Goal: Find contact information: Find contact information

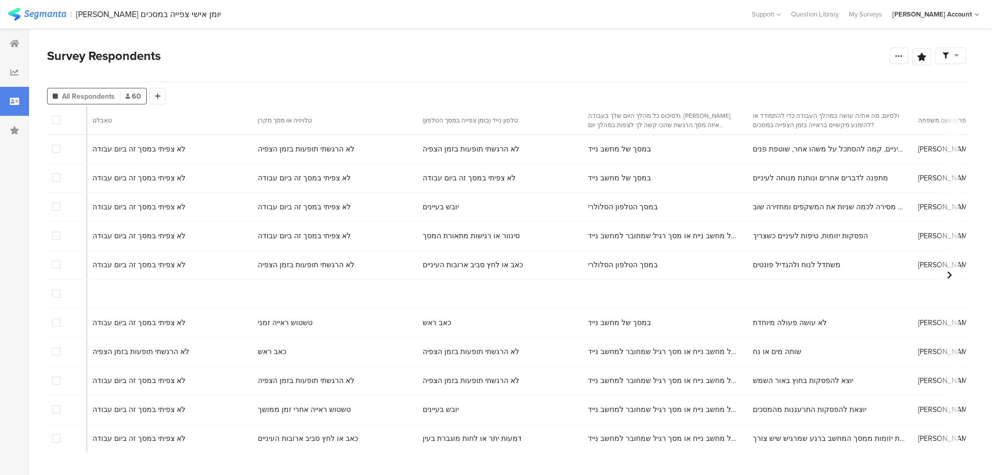
scroll to position [0, 5536]
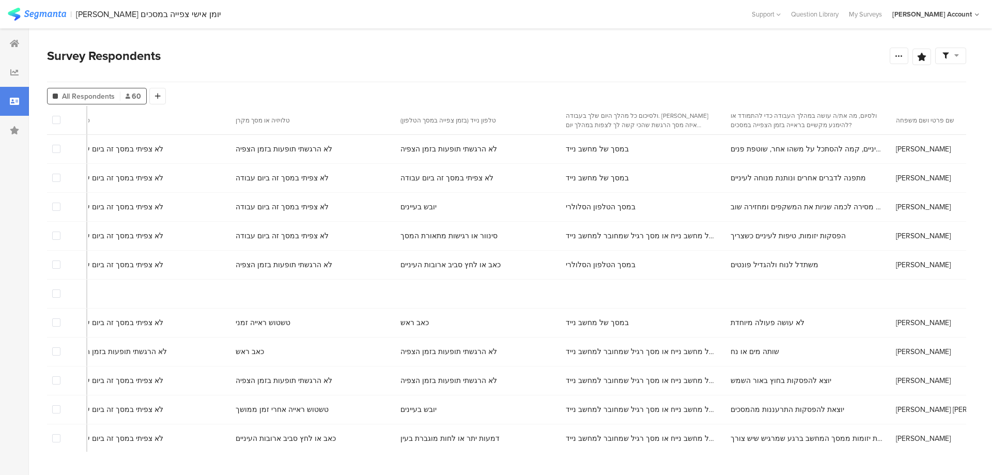
click at [896, 150] on span "[PERSON_NAME]" at bounding box center [923, 149] width 55 height 11
copy span "[PERSON_NAME]"
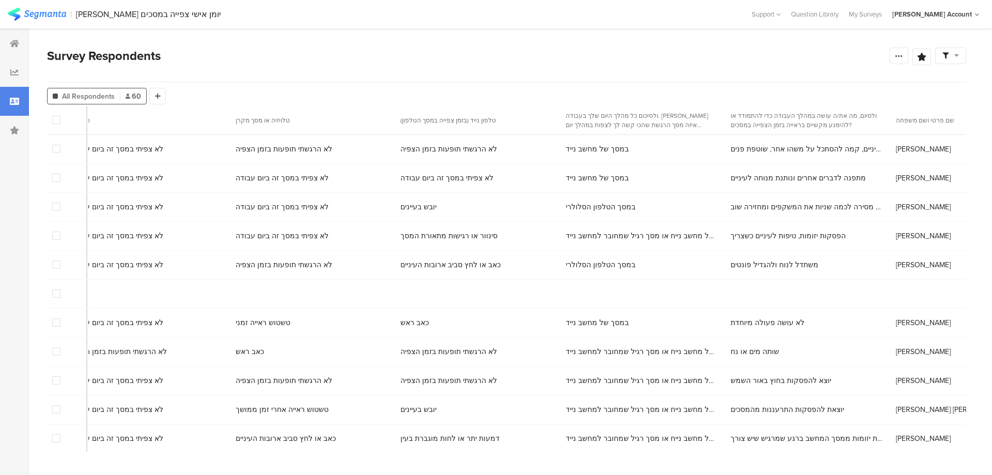
copy span "0502071745"
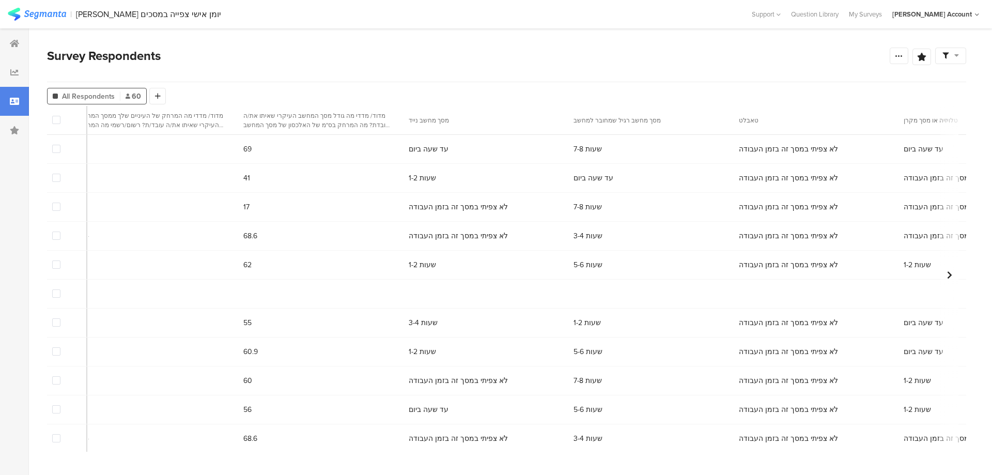
scroll to position [0, 0]
